Goal: Task Accomplishment & Management: Complete application form

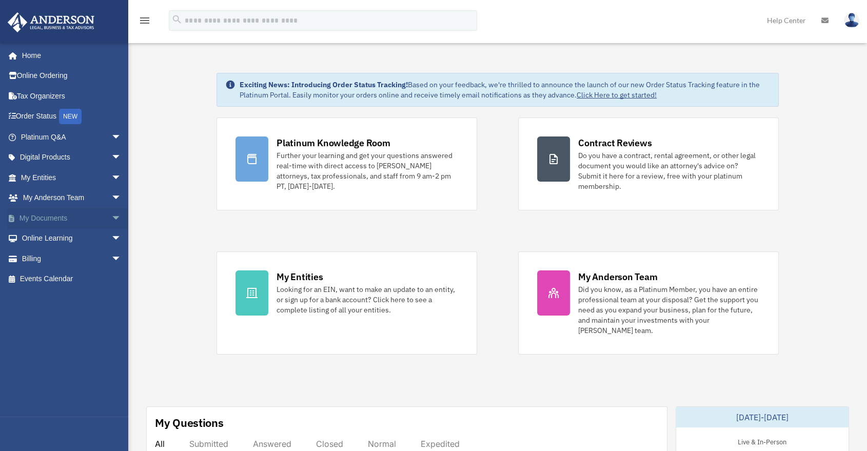
click at [111, 218] on span "arrow_drop_down" at bounding box center [121, 218] width 21 height 21
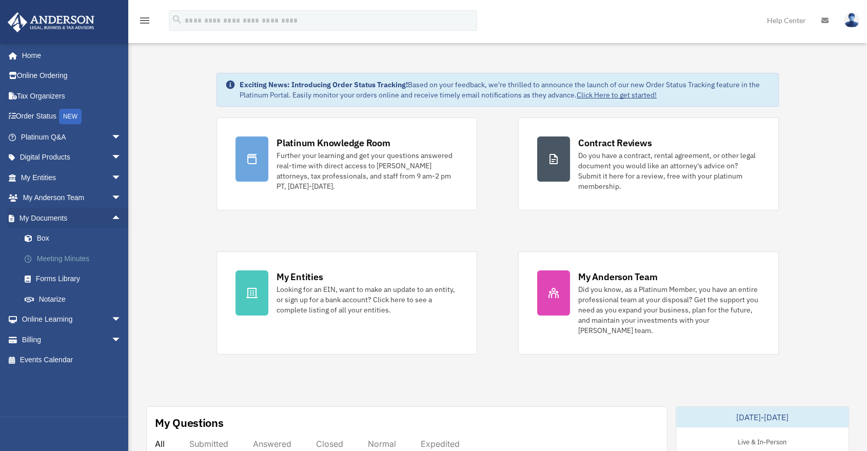
click at [59, 261] on link "Meeting Minutes" at bounding box center [75, 258] width 123 height 21
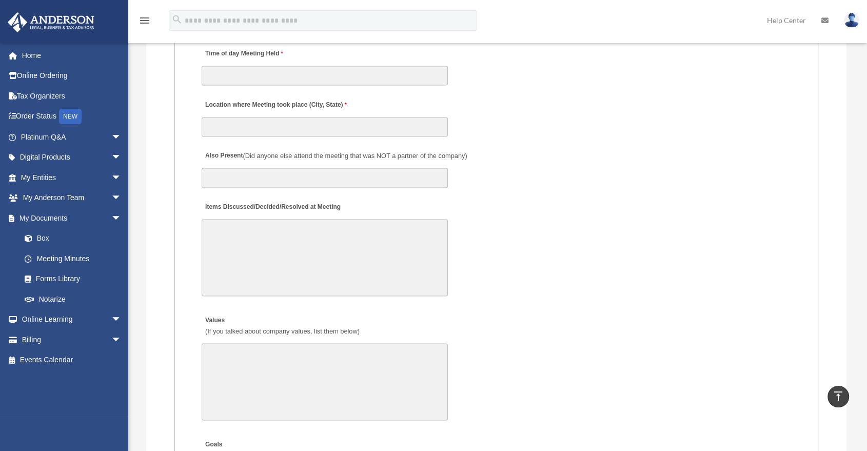
scroll to position [1538, 0]
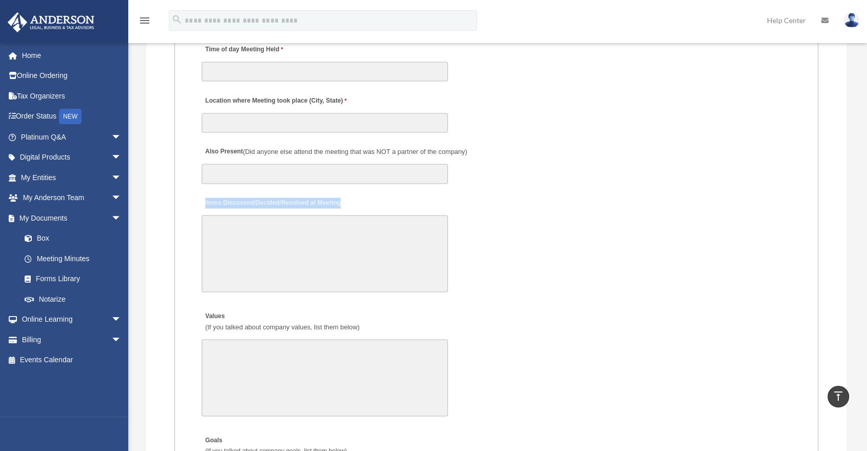
drag, startPoint x: 204, startPoint y: 202, endPoint x: 347, endPoint y: 202, distance: 143.6
click at [347, 202] on div "Items Discussed/Decided/Resolved at Meeting 30000 characters left." at bounding box center [495, 244] width 591 height 107
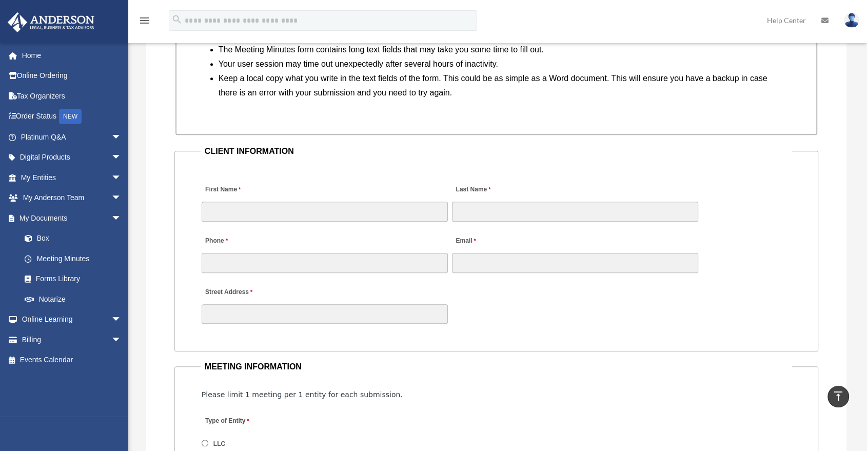
scroll to position [911, 0]
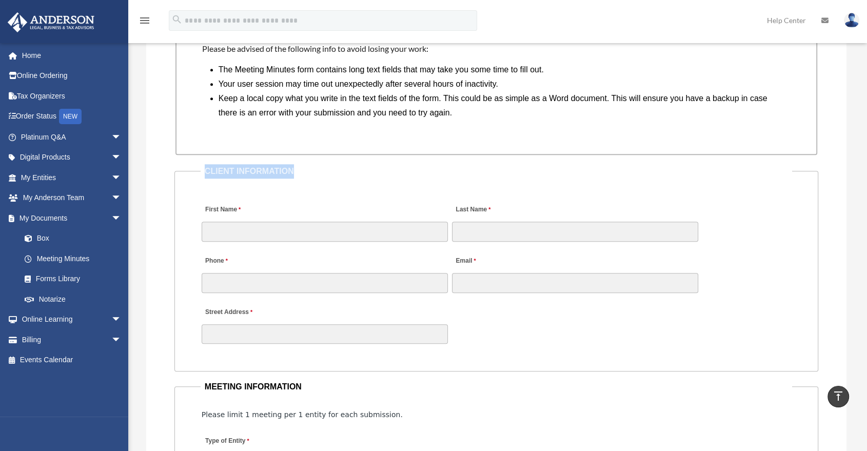
drag, startPoint x: 202, startPoint y: 170, endPoint x: 320, endPoint y: 176, distance: 118.1
click at [320, 176] on legend "CLIENT INFORMATION" at bounding box center [495, 171] width 591 height 14
click at [303, 172] on legend "CLIENT INFORMATION" at bounding box center [495, 171] width 591 height 14
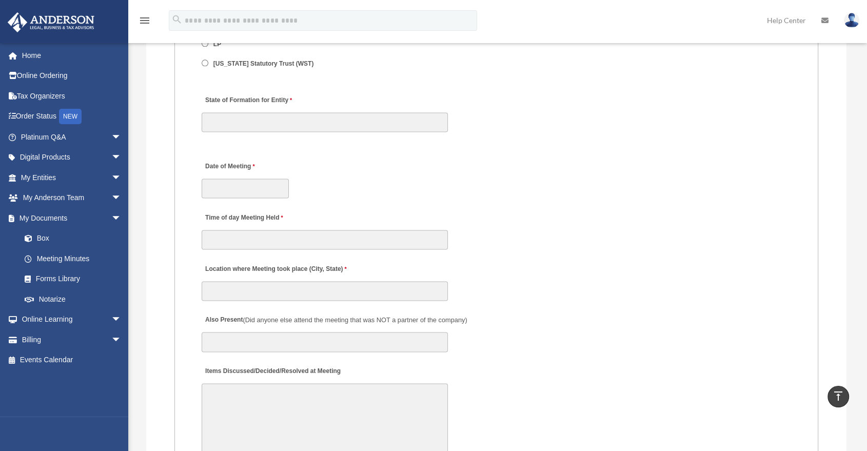
scroll to position [1538, 0]
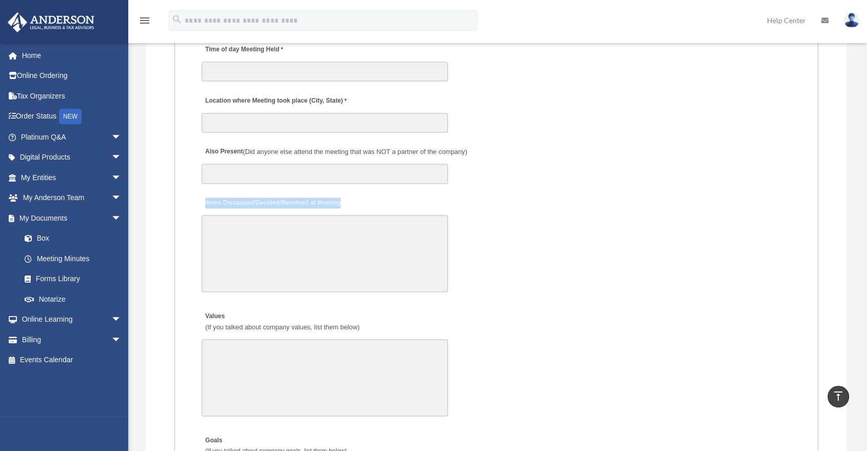
drag, startPoint x: 205, startPoint y: 204, endPoint x: 358, endPoint y: 197, distance: 153.4
click at [358, 197] on div "Items Discussed/Decided/Resolved at Meeting 30000 characters left." at bounding box center [495, 244] width 591 height 107
click at [279, 227] on textarea "Items Discussed/Decided/Resolved at Meeting" at bounding box center [325, 253] width 246 height 77
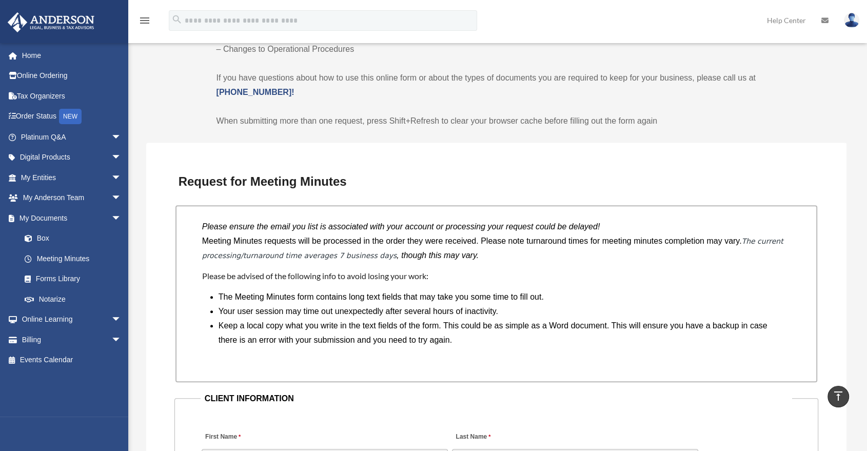
scroll to position [683, 0]
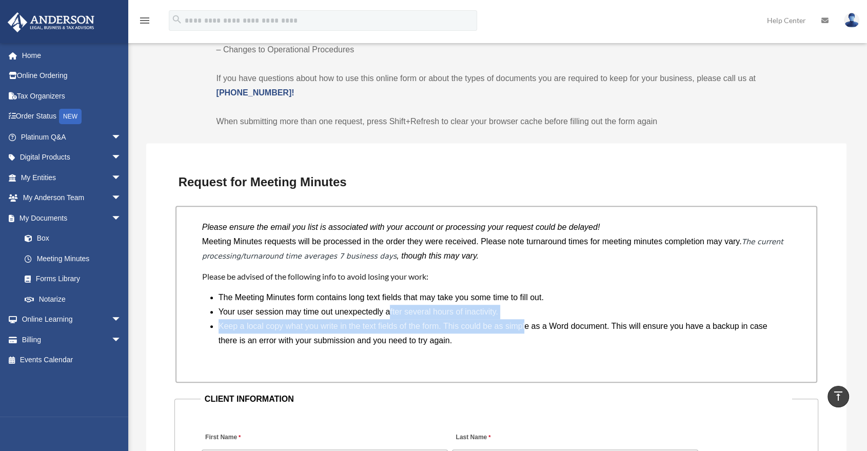
drag, startPoint x: 389, startPoint y: 309, endPoint x: 585, endPoint y: 326, distance: 196.1
click at [578, 325] on ul "The Meeting Minutes form contains long text fields that may take you some time …" at bounding box center [500, 318] width 564 height 57
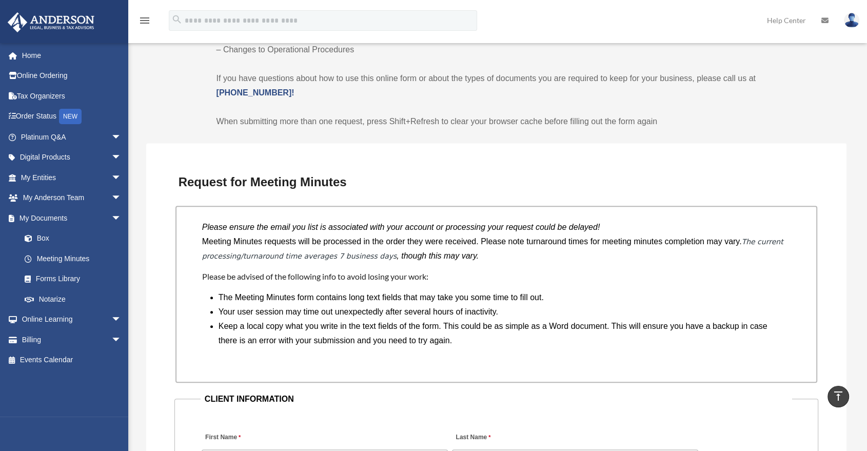
click at [598, 328] on li "Keep a local copy what you write in the text fields of the form. This could be …" at bounding box center [500, 333] width 564 height 29
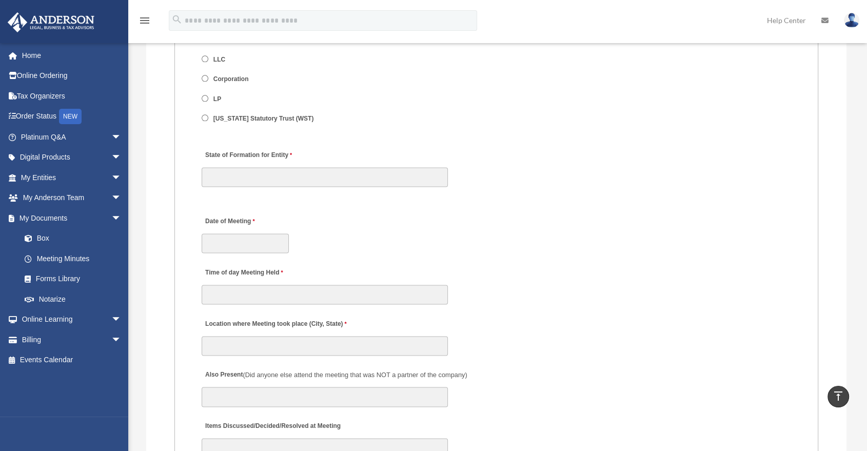
scroll to position [1310, 0]
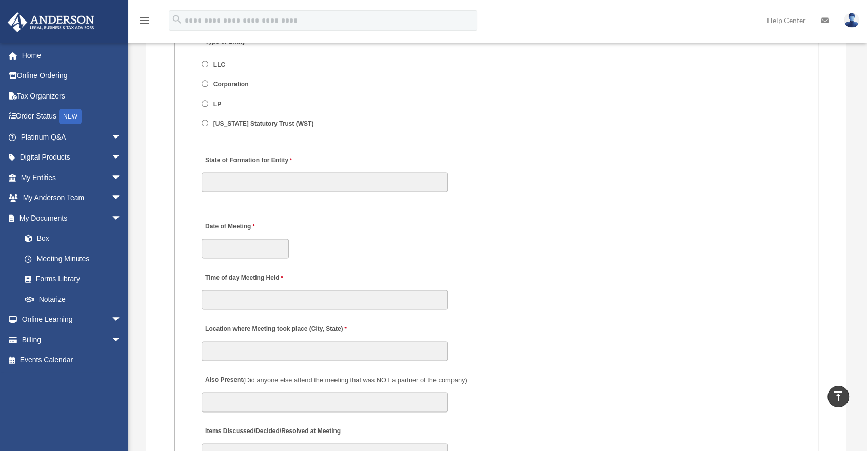
click at [554, 317] on div "Location where Meeting took place (City, State)" at bounding box center [495, 338] width 591 height 45
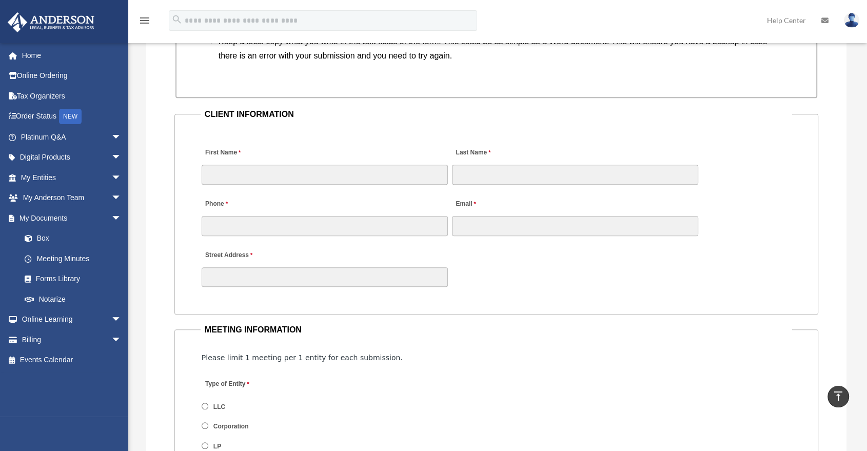
scroll to position [797, 0]
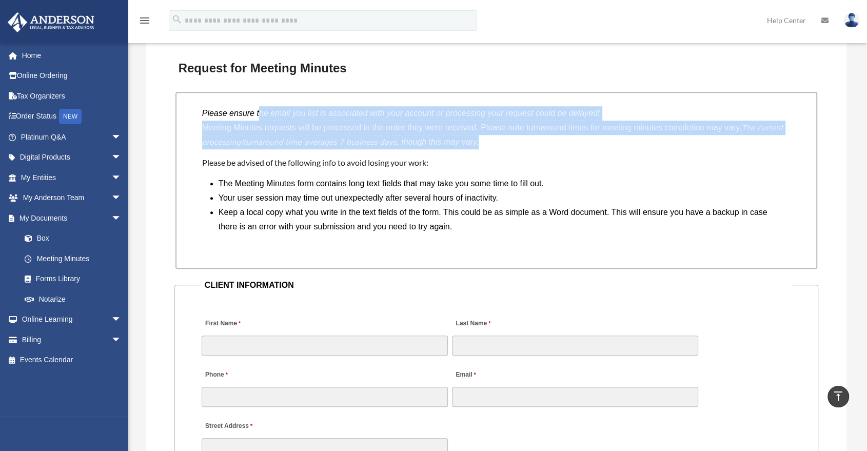
drag, startPoint x: 280, startPoint y: 108, endPoint x: 640, endPoint y: 148, distance: 362.1
click at [636, 148] on div "Please ensure the email you list is associated with your account or processing …" at bounding box center [496, 180] width 642 height 176
click at [640, 148] on div "Please ensure the email you list is associated with your account or processing …" at bounding box center [496, 180] width 642 height 176
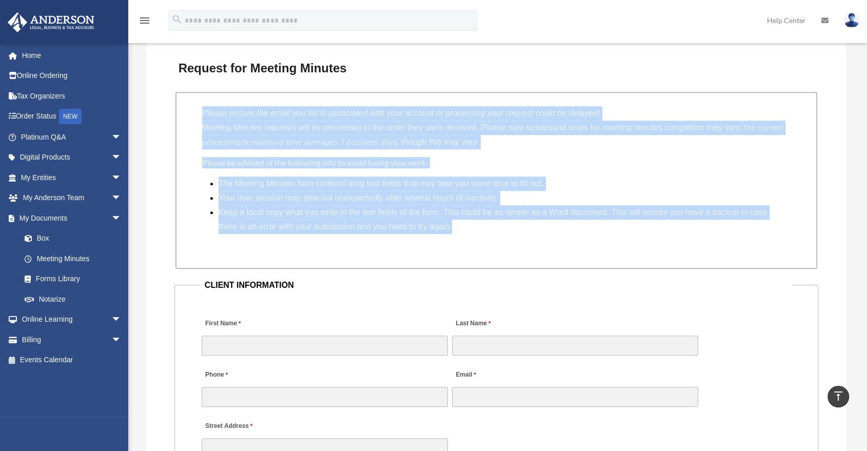
drag, startPoint x: 476, startPoint y: 227, endPoint x: 196, endPoint y: 111, distance: 302.5
click at [196, 111] on div "Please ensure the email you list is associated with your account or processing …" at bounding box center [496, 180] width 642 height 176
drag, startPoint x: 198, startPoint y: 111, endPoint x: 544, endPoint y: 235, distance: 367.8
click at [544, 235] on div "Please ensure the email you list is associated with your account or processing …" at bounding box center [496, 180] width 642 height 176
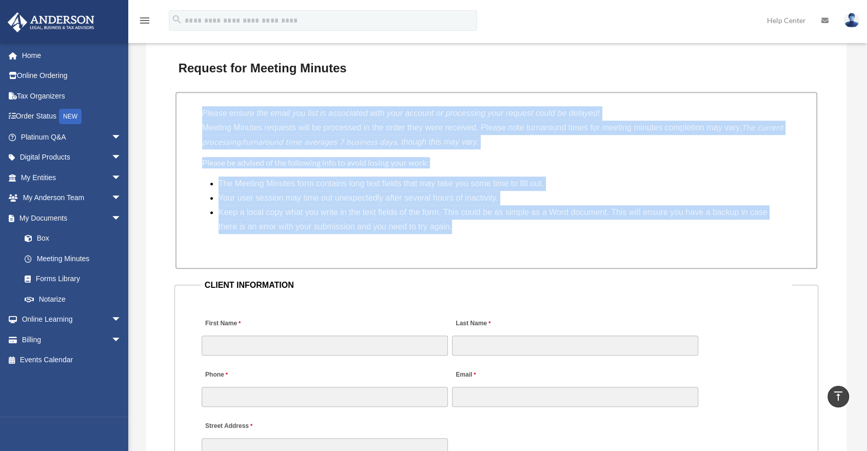
click at [545, 235] on div "Please ensure the email you list is associated with your account or processing …" at bounding box center [496, 180] width 642 height 176
drag, startPoint x: 480, startPoint y: 229, endPoint x: 204, endPoint y: 111, distance: 300.5
click at [204, 111] on div "Please ensure the email you list is associated with your account or processing …" at bounding box center [496, 180] width 642 height 176
click at [204, 111] on icon "Please ensure the email you list is associated with your account or processing …" at bounding box center [401, 113] width 398 height 9
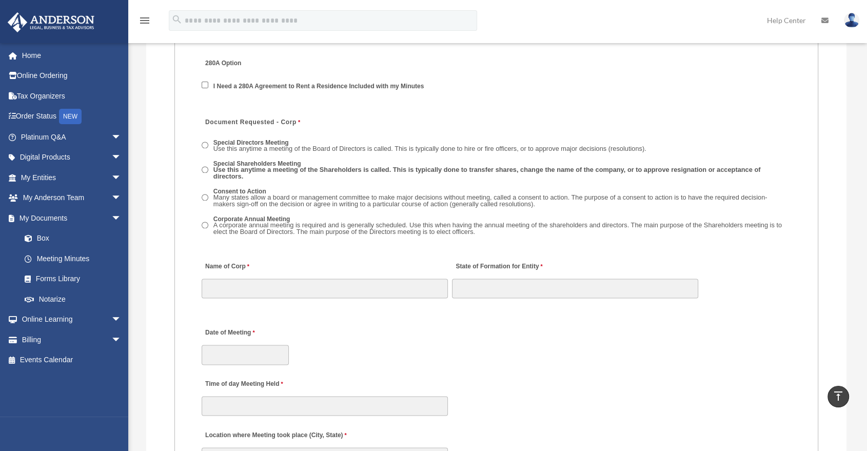
scroll to position [1424, 0]
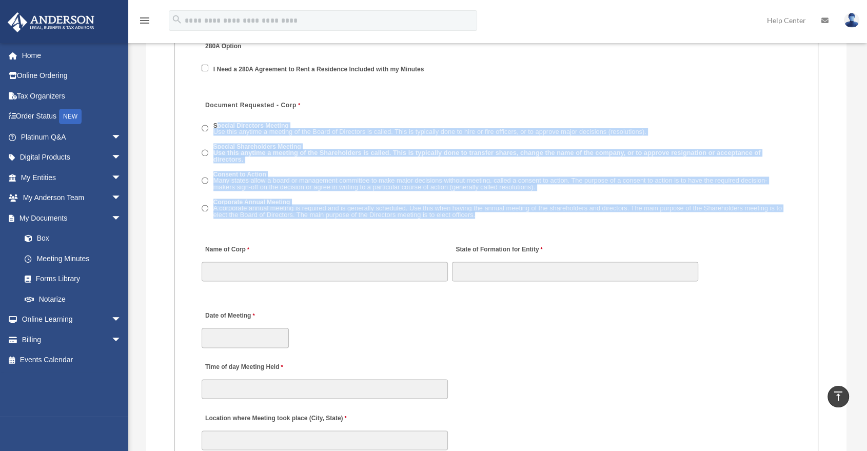
drag, startPoint x: 479, startPoint y: 217, endPoint x: 217, endPoint y: 121, distance: 278.5
click at [217, 121] on span "Special Directors Meeting Use this anytime a meeting of the Board of Directors …" at bounding box center [496, 170] width 589 height 102
click at [266, 129] on span "Use this anytime a meeting of the Board of Directors is called. This is typical…" at bounding box center [429, 132] width 433 height 8
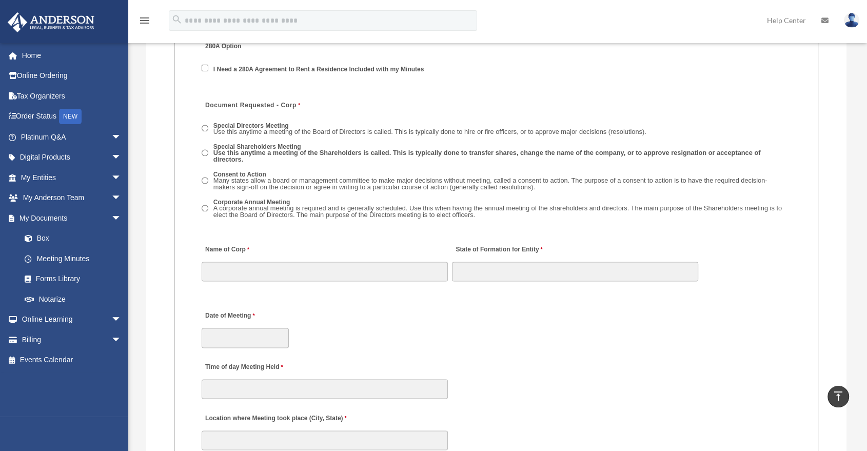
drag, startPoint x: 317, startPoint y: 188, endPoint x: 377, endPoint y: 195, distance: 60.4
click at [377, 195] on span "Special Directors Meeting Use this anytime a meeting of the Board of Directors …" at bounding box center [496, 170] width 589 height 102
drag, startPoint x: 410, startPoint y: 192, endPoint x: 459, endPoint y: 198, distance: 50.1
click at [459, 198] on span "Special Directors Meeting Use this anytime a meeting of the Board of Directors …" at bounding box center [496, 170] width 589 height 102
click at [459, 198] on label "Corporate Annual Meeting A corporate annual meeting is required and is generall…" at bounding box center [500, 209] width 581 height 23
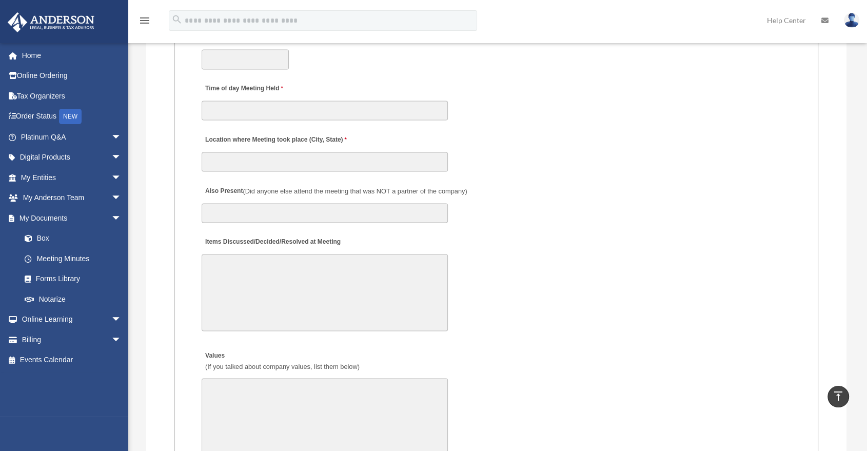
scroll to position [1709, 0]
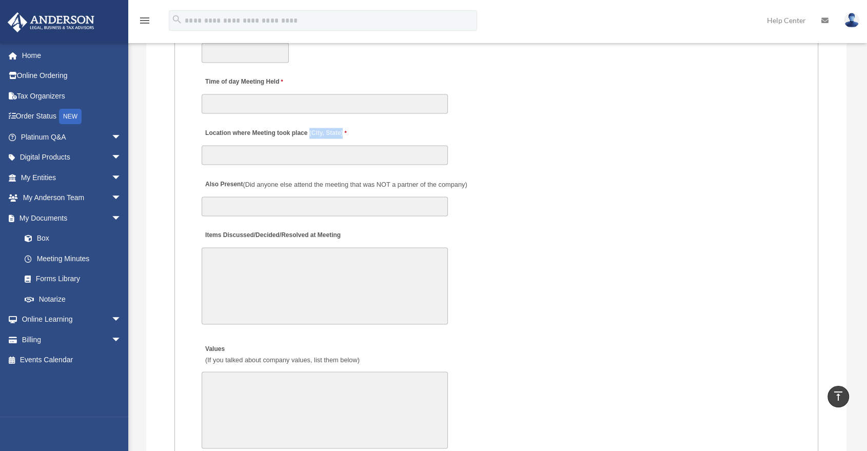
drag, startPoint x: 319, startPoint y: 131, endPoint x: 349, endPoint y: 131, distance: 29.7
click at [349, 131] on div "Location where Meeting took place (City, State)" at bounding box center [495, 142] width 591 height 45
drag, startPoint x: 349, startPoint y: 129, endPoint x: 210, endPoint y: 130, distance: 139.5
click at [210, 130] on div "Location where Meeting took place (City, State)" at bounding box center [495, 142] width 591 height 45
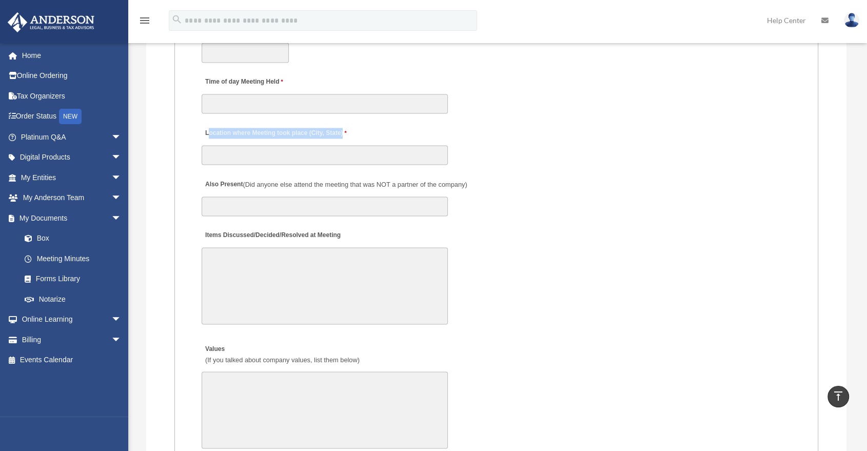
click at [210, 131] on label "Location where Meeting took place (City, State)" at bounding box center [276, 133] width 148 height 14
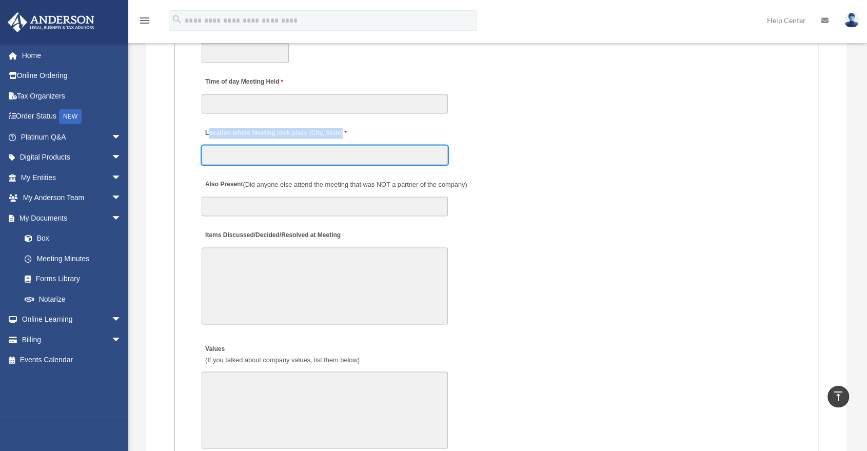
click at [210, 145] on input "Location where Meeting took place (City, State)" at bounding box center [325, 154] width 246 height 19
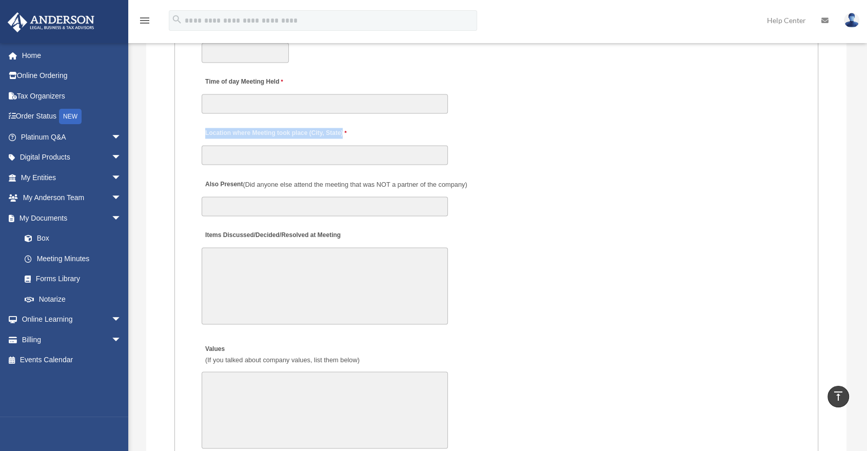
drag, startPoint x: 203, startPoint y: 133, endPoint x: 352, endPoint y: 132, distance: 149.2
click at [352, 132] on div "Location where Meeting took place (City, State)" at bounding box center [495, 142] width 591 height 45
click at [353, 132] on div "Location where Meeting took place (City, State)" at bounding box center [495, 142] width 591 height 45
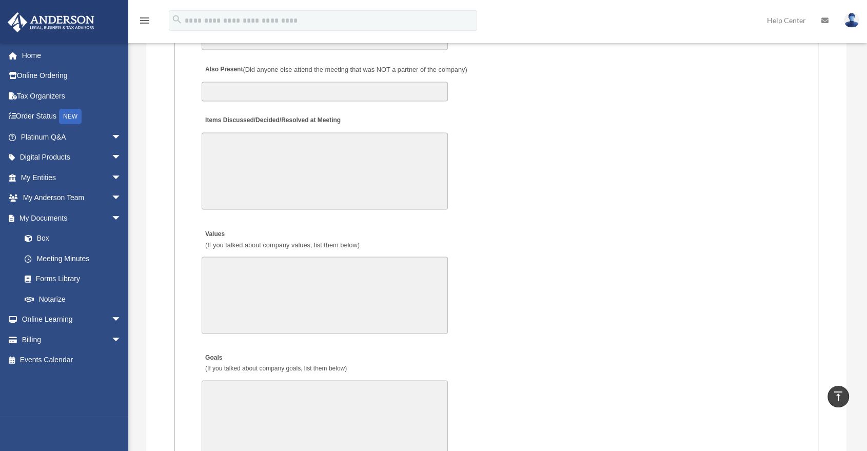
scroll to position [1823, 0]
click at [270, 157] on textarea "Items Discussed/Decided/Resolved at Meeting" at bounding box center [325, 171] width 246 height 77
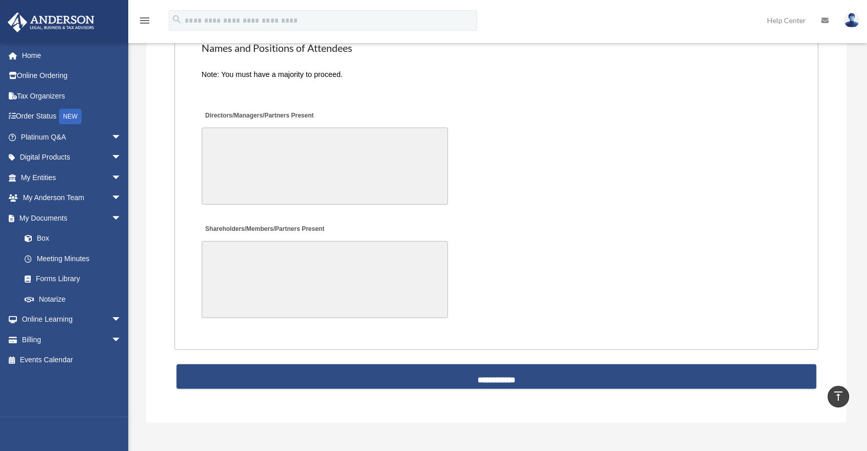
scroll to position [2212, 0]
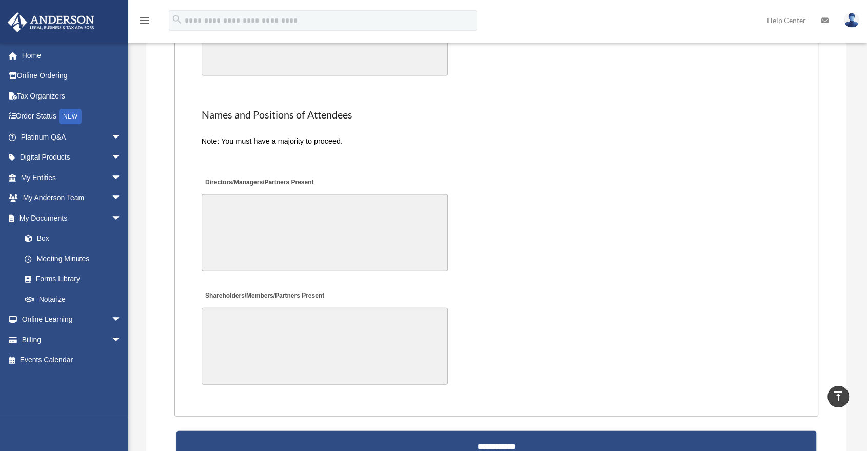
click at [250, 211] on textarea "Directors/Managers/Partners Present" at bounding box center [325, 232] width 246 height 77
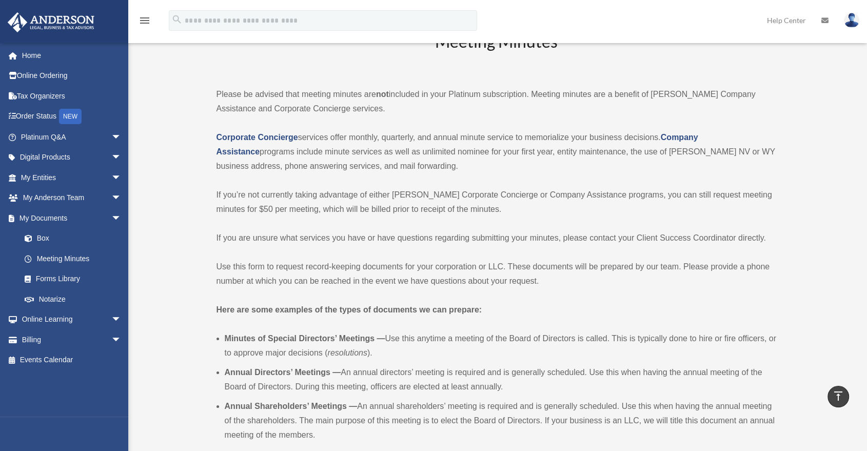
scroll to position [0, 0]
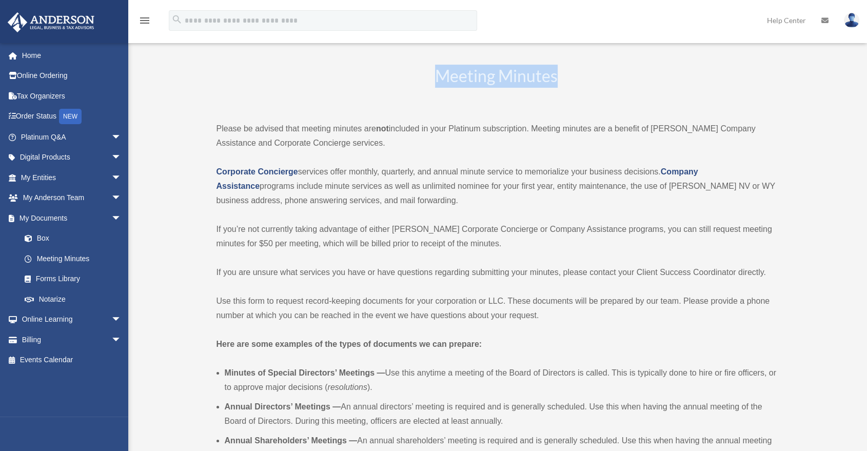
drag, startPoint x: 439, startPoint y: 75, endPoint x: 562, endPoint y: 77, distance: 123.1
click at [562, 77] on h2 "Meeting Minutes" at bounding box center [496, 86] width 560 height 43
drag, startPoint x: 558, startPoint y: 80, endPoint x: 424, endPoint y: 79, distance: 133.8
click at [424, 79] on h2 "Meeting Minutes" at bounding box center [496, 86] width 560 height 43
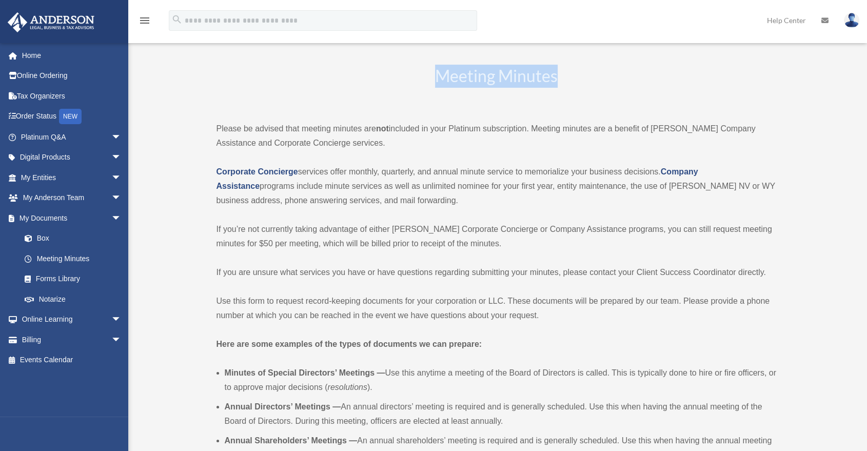
click at [451, 77] on h2 "Meeting Minutes" at bounding box center [496, 86] width 560 height 43
drag, startPoint x: 447, startPoint y: 73, endPoint x: 594, endPoint y: 79, distance: 146.8
click at [594, 79] on h2 "Meeting Minutes" at bounding box center [496, 86] width 560 height 43
drag, startPoint x: 437, startPoint y: 74, endPoint x: 557, endPoint y: 80, distance: 120.2
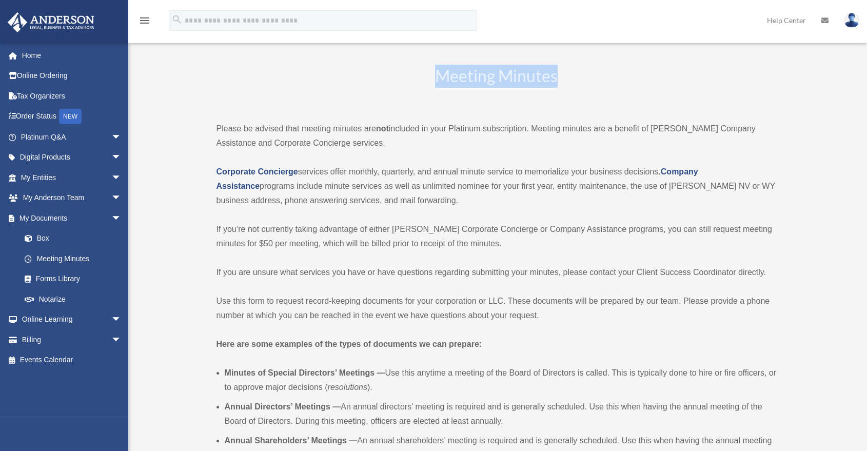
click at [557, 80] on h2 "Meeting Minutes" at bounding box center [496, 86] width 560 height 43
